Goal: Communication & Community: Answer question/provide support

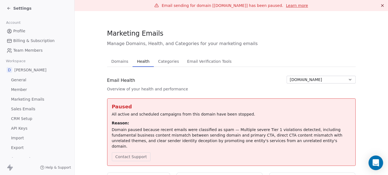
click at [375, 164] on icon "Open Intercom Messenger" at bounding box center [375, 162] width 7 height 7
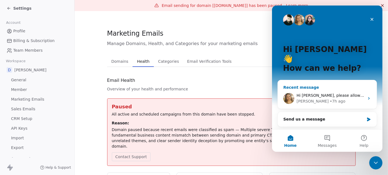
click at [333, 93] on span "Hi Vijay, please allow me sometime. I am checking this and get back." at bounding box center [374, 95] width 157 height 4
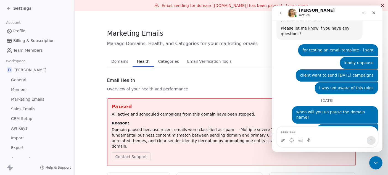
scroll to position [450, 0]
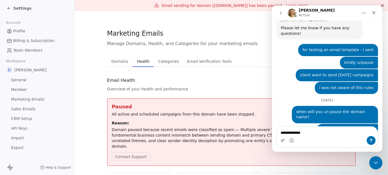
type textarea "**********"
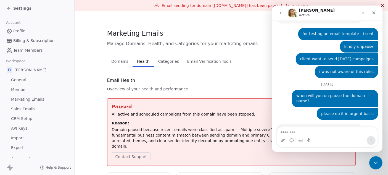
scroll to position [467, 0]
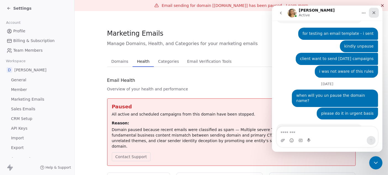
click at [372, 12] on icon "Close" at bounding box center [373, 12] width 3 height 3
